Goal: Task Accomplishment & Management: Complete application form

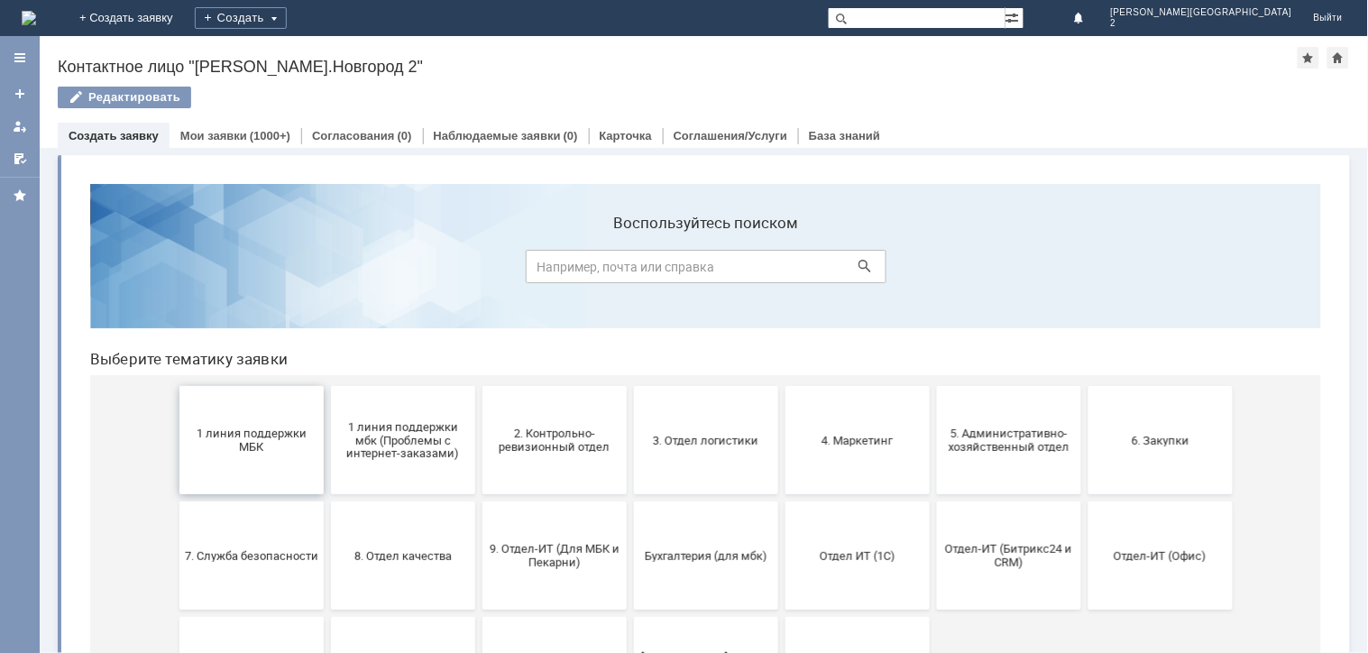
click at [216, 429] on span "1 линия поддержки МБК" at bounding box center [250, 439] width 133 height 27
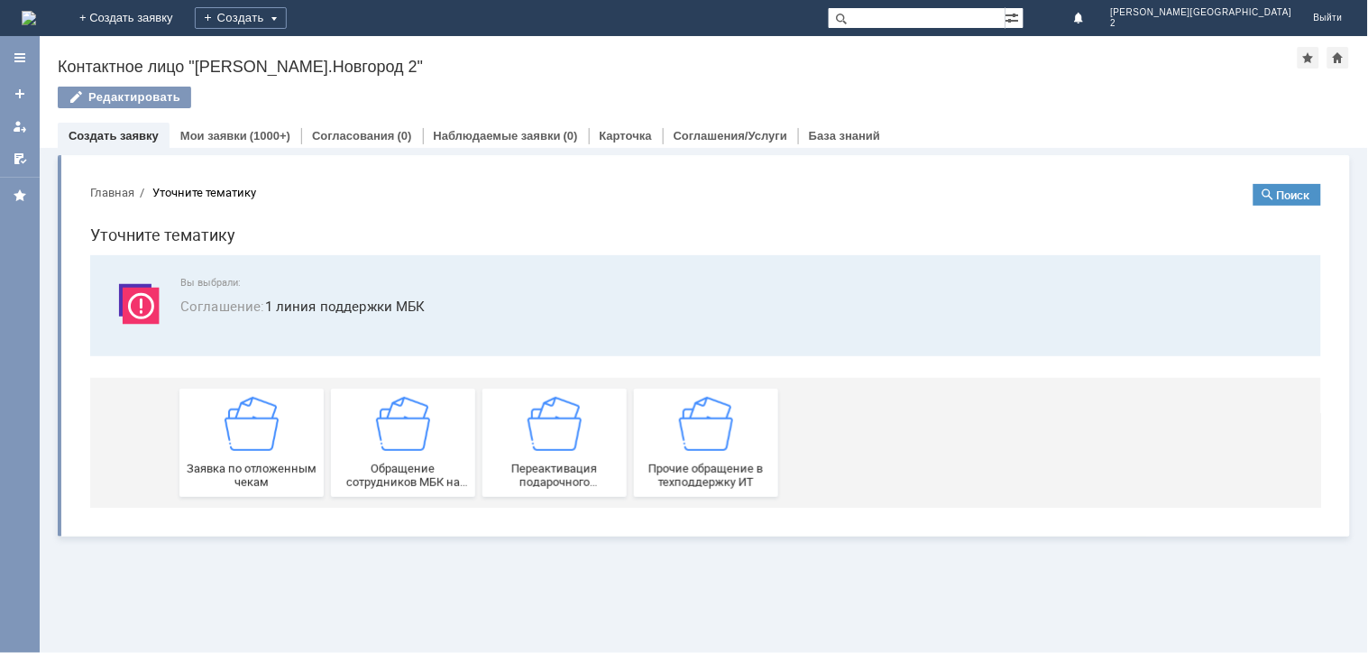
click at [249, 451] on div "Заявка по отложенным чекам" at bounding box center [250, 442] width 133 height 92
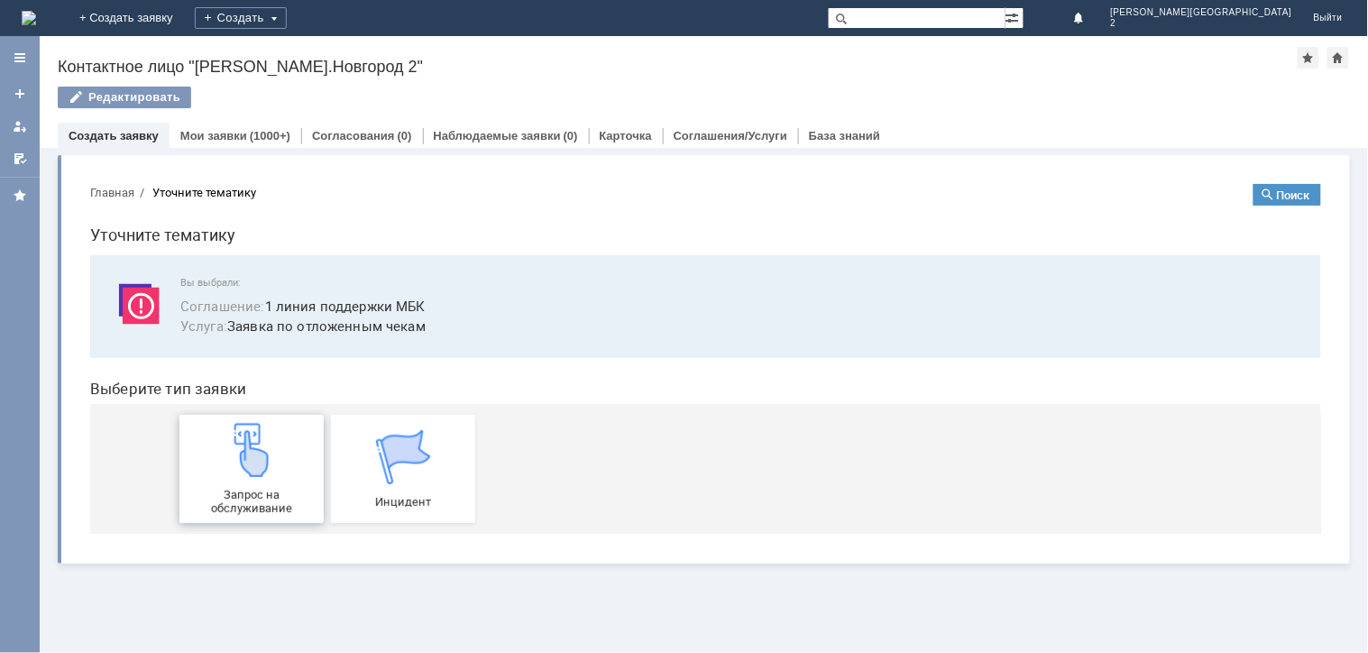
click at [257, 469] on img at bounding box center [251, 449] width 54 height 54
click at [36, 11] on img at bounding box center [29, 18] width 14 height 14
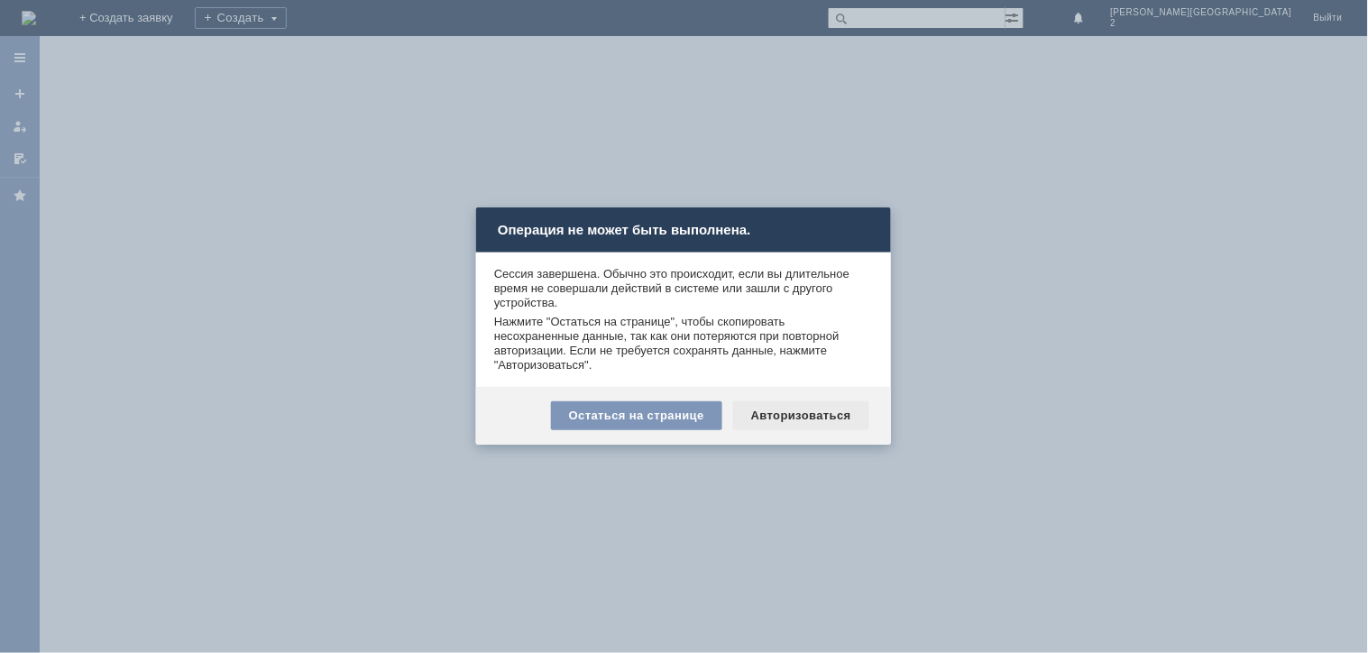
click at [809, 420] on div "Авторизоваться" at bounding box center [801, 415] width 136 height 29
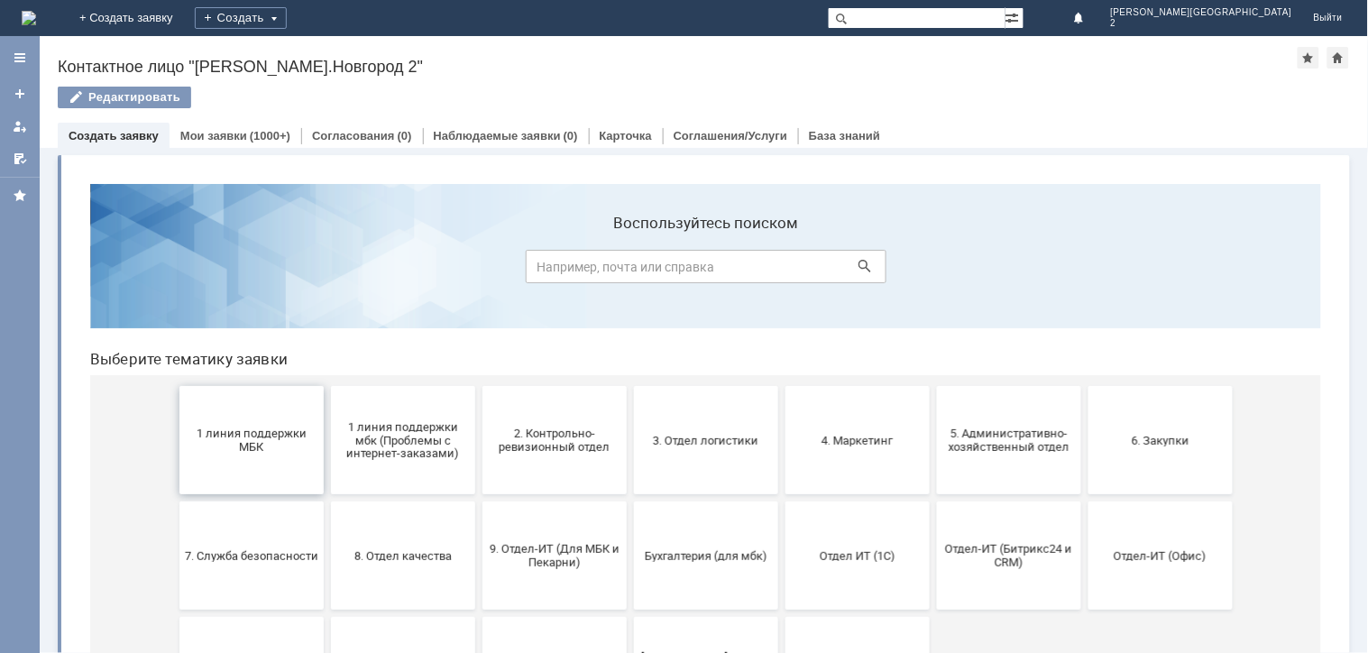
click at [217, 418] on button "1 линия поддержки МБК" at bounding box center [251, 439] width 144 height 108
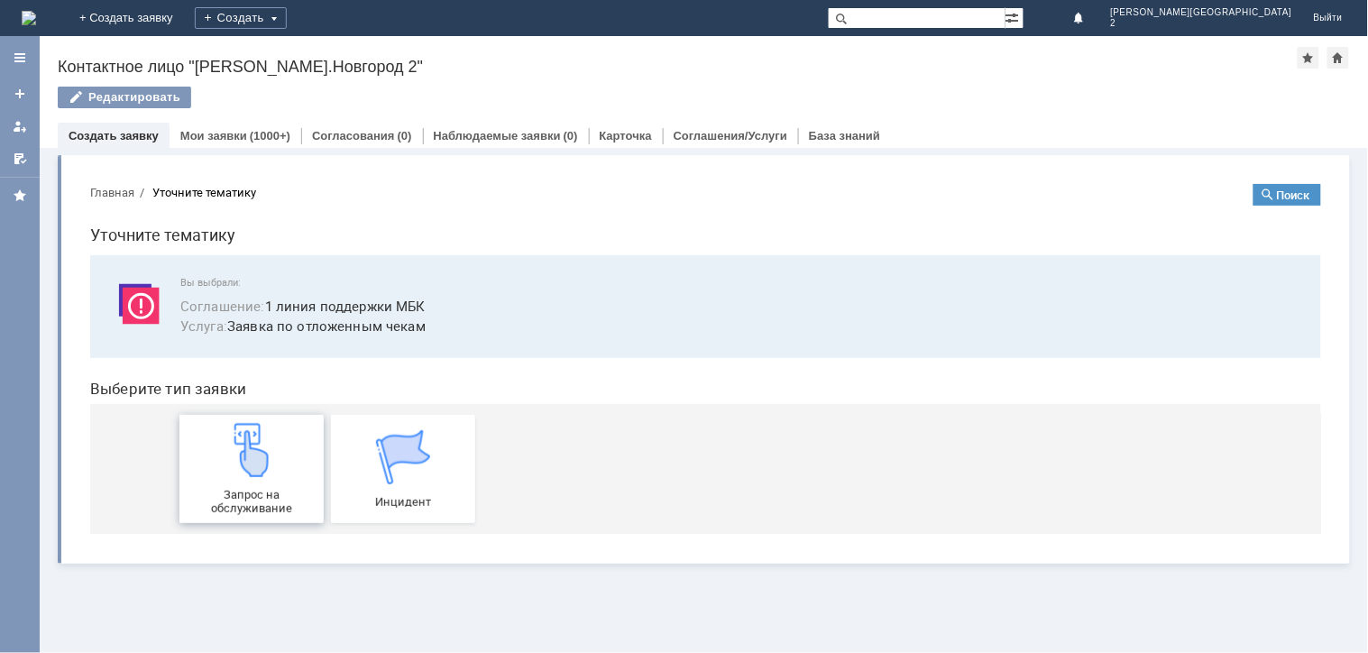
click at [220, 419] on link "Запрос на обслуживание" at bounding box center [251, 468] width 144 height 108
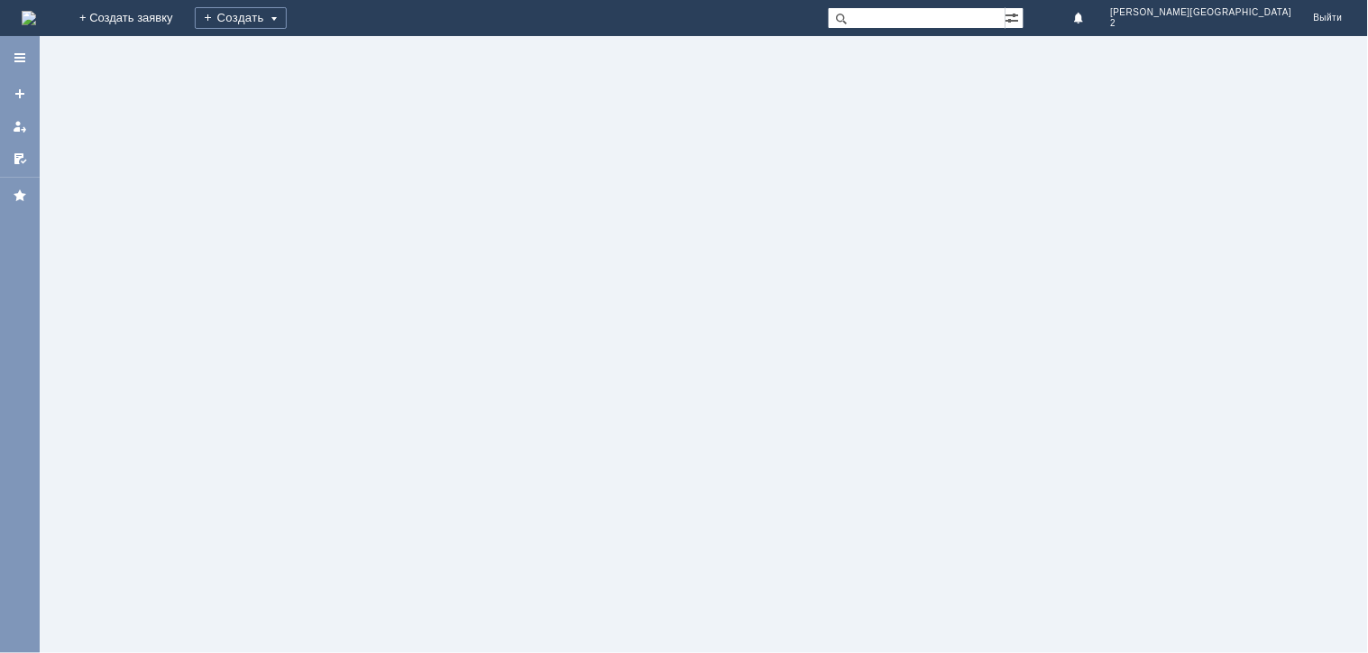
click at [642, 139] on div at bounding box center [704, 344] width 1328 height 617
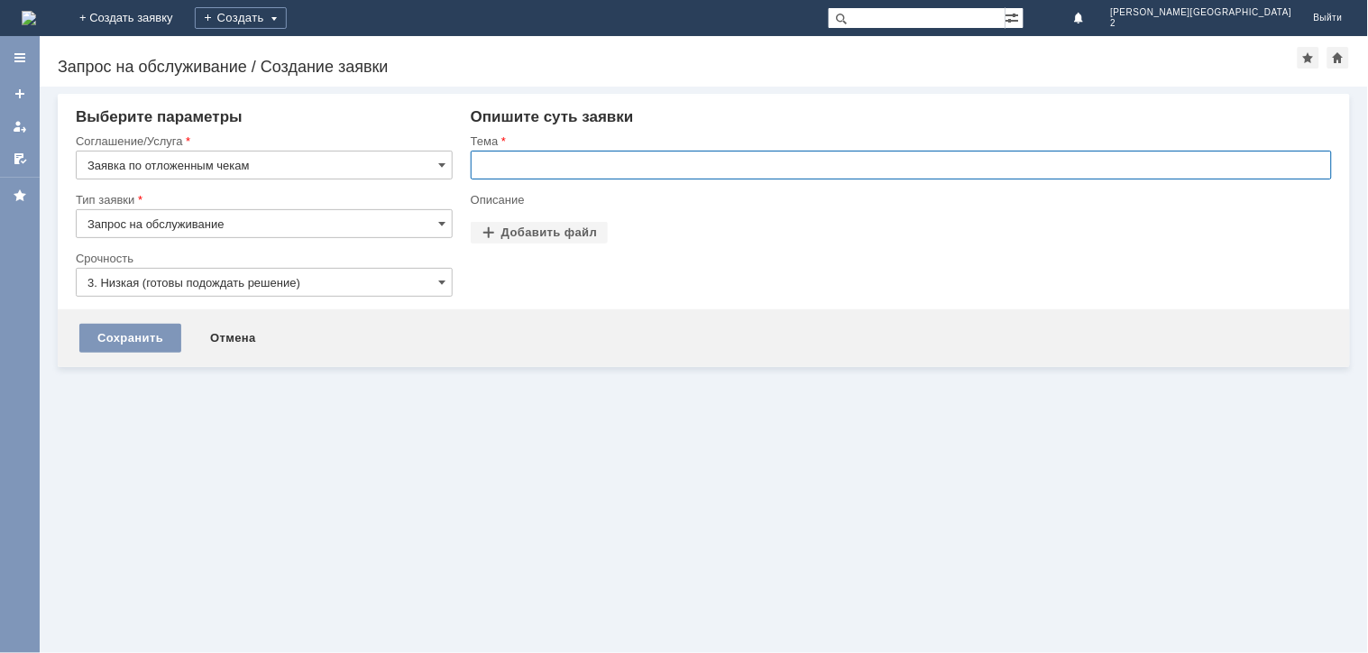
click at [625, 176] on input "text" at bounding box center [901, 165] width 861 height 29
paste input "отложенные чеки [DATE]"
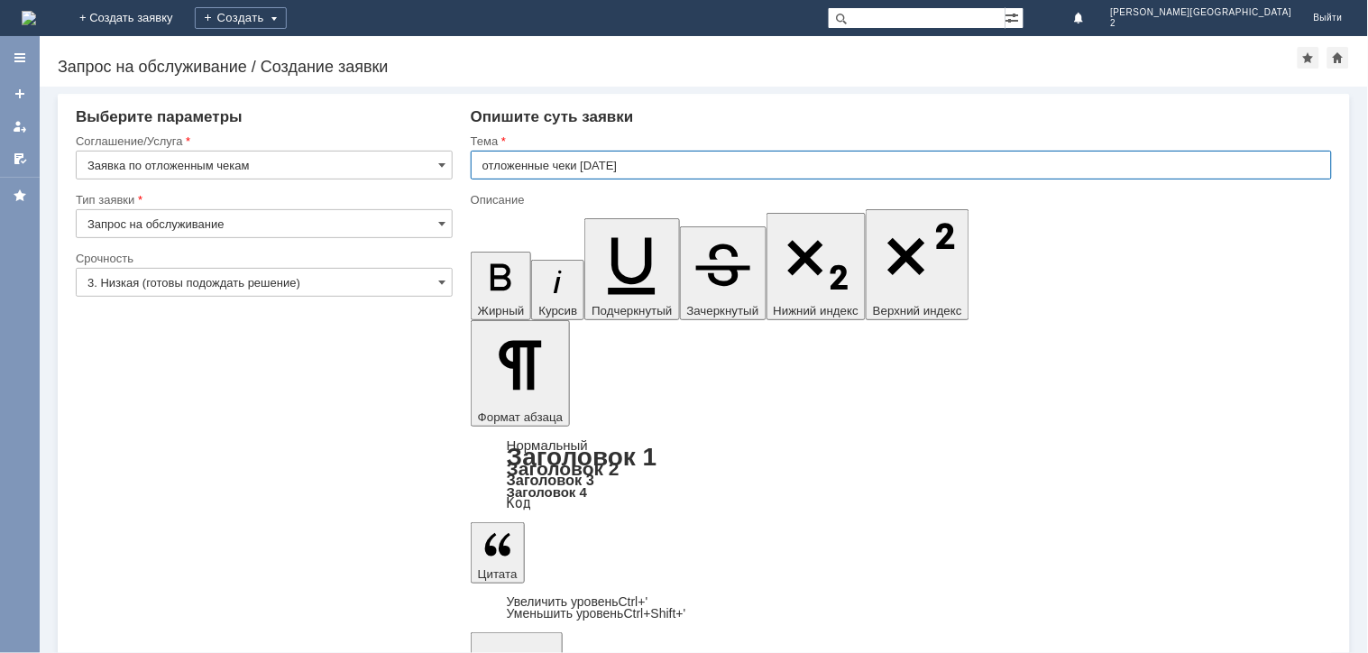
type input "отложенные чеки [DATE]"
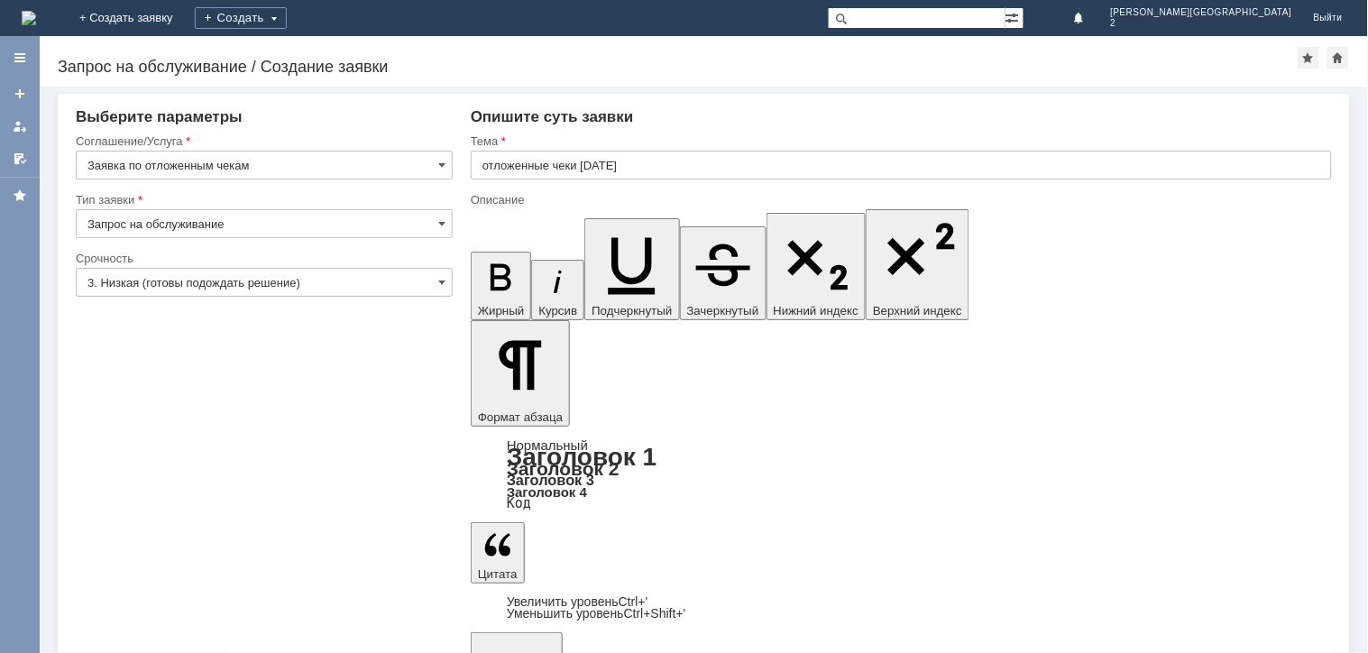
drag, startPoint x: 543, startPoint y: 5356, endPoint x: 523, endPoint y: 5329, distance: 33.5
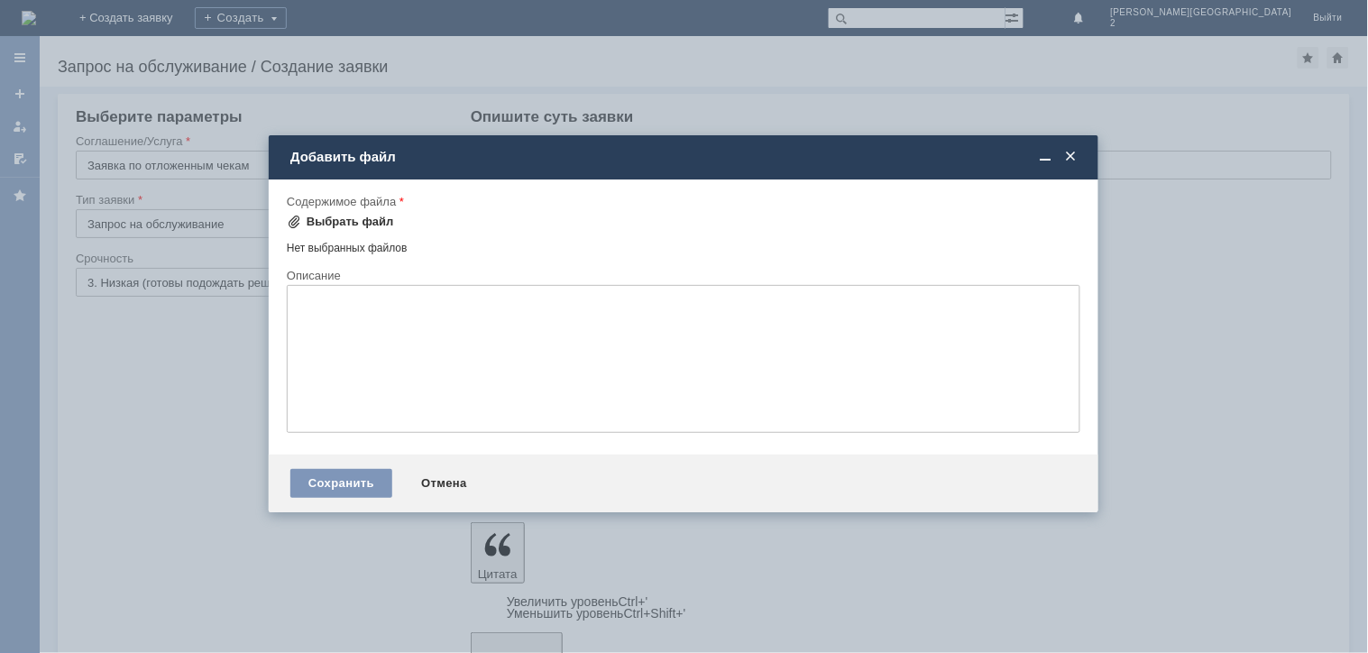
click at [335, 228] on div "Выбрать файл" at bounding box center [340, 222] width 107 height 22
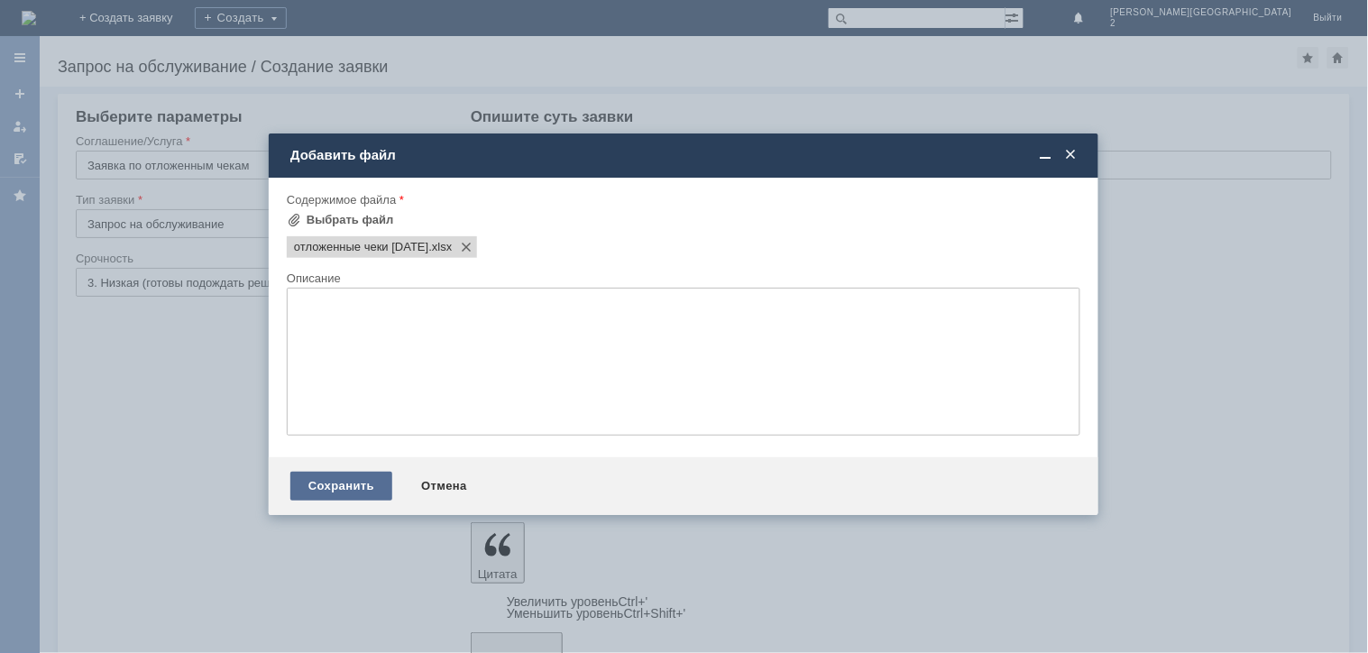
scroll to position [0, 0]
click at [353, 480] on div "Сохранить" at bounding box center [341, 486] width 102 height 29
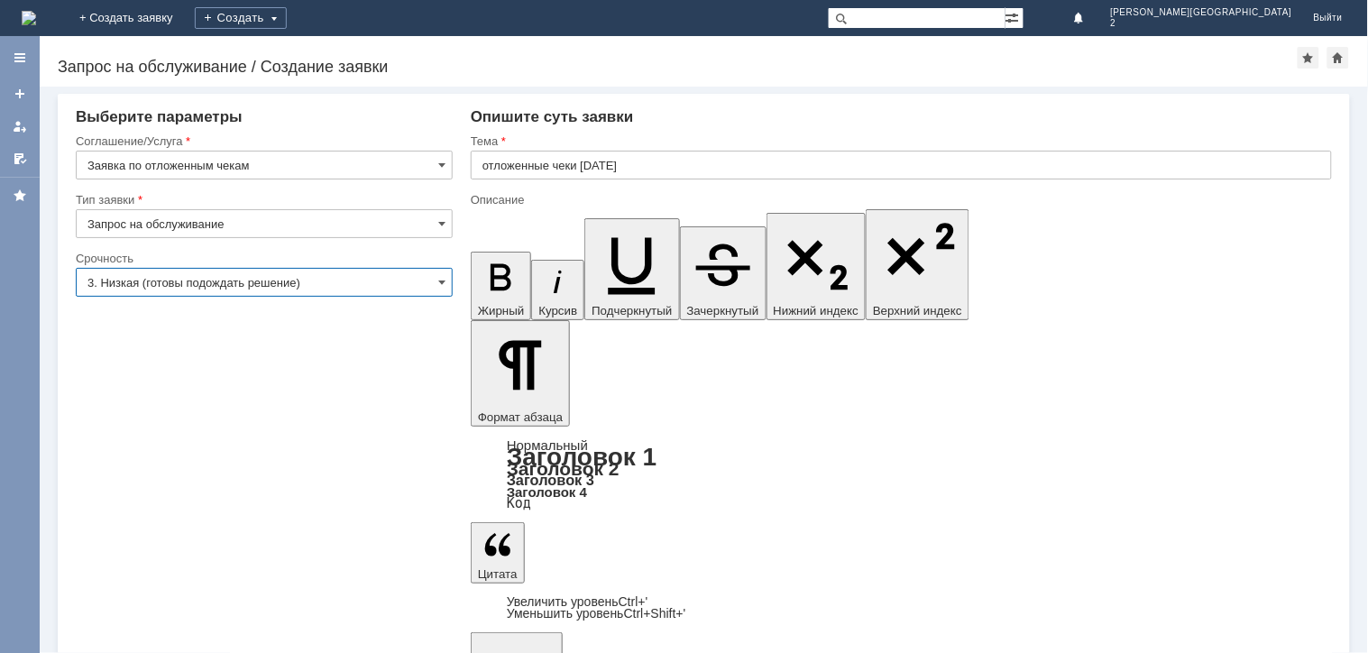
click at [169, 291] on input "3. Низкая (готовы подождать решение)" at bounding box center [264, 282] width 377 height 29
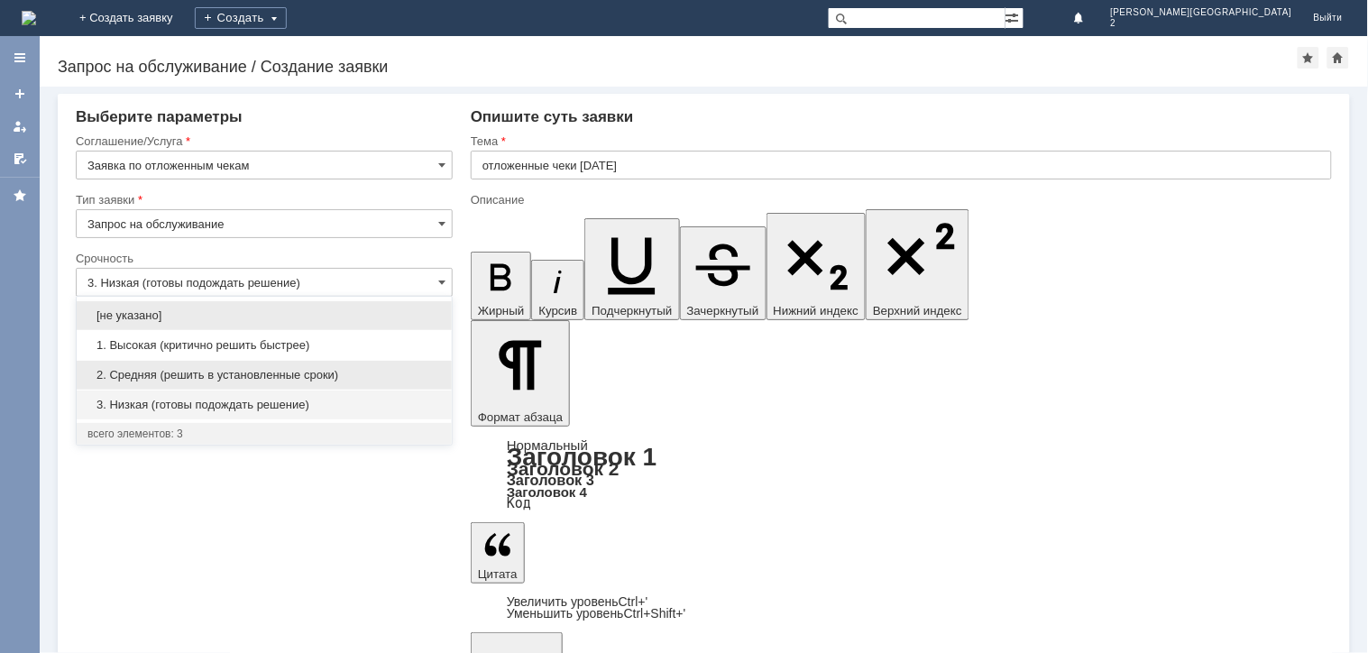
click at [178, 370] on span "2. Средняя (решить в установленные сроки)" at bounding box center [263, 375] width 353 height 14
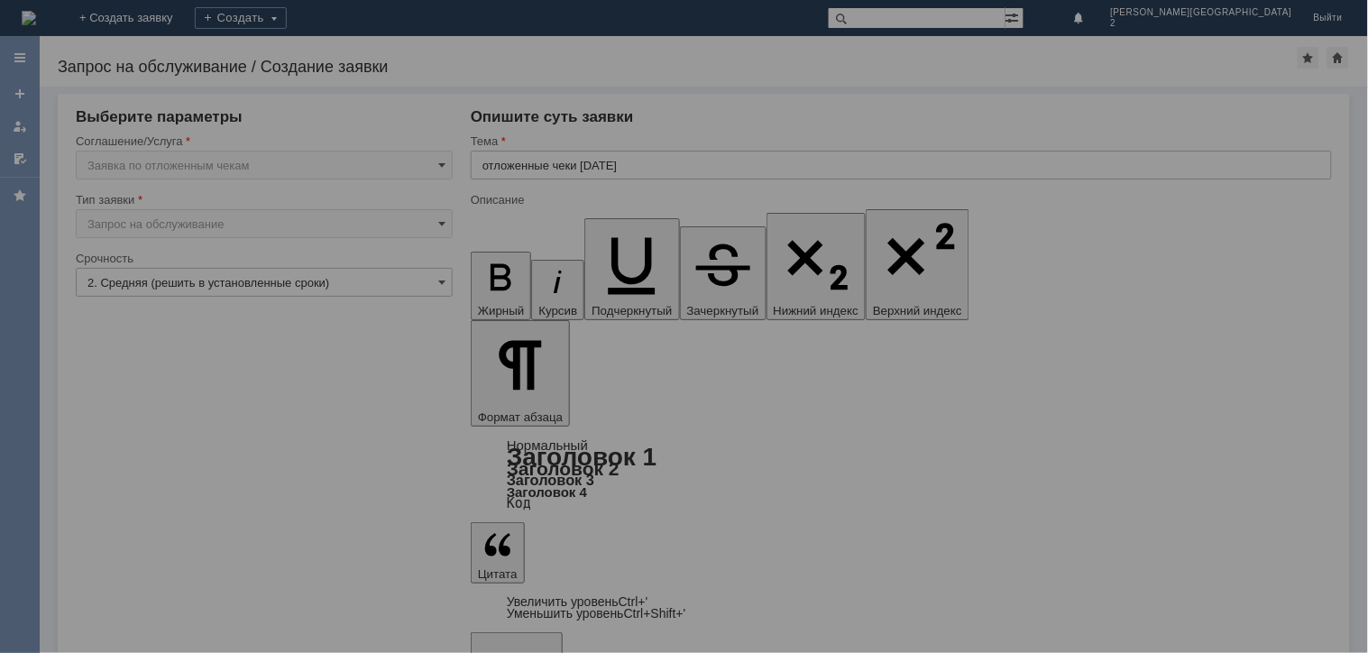
type input "2. Средняя (решить в установленные сроки)"
